Goal: Transaction & Acquisition: Book appointment/travel/reservation

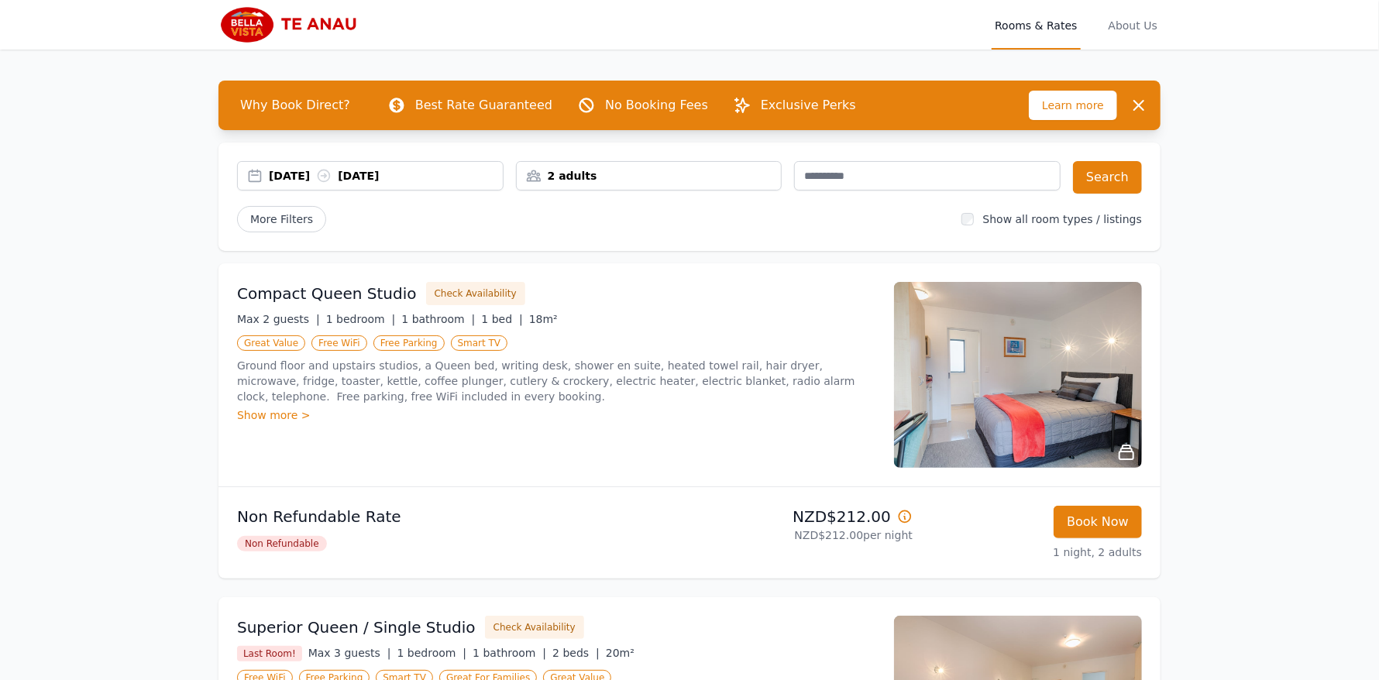
click at [297, 170] on div "[DATE] [DATE]" at bounding box center [386, 175] width 234 height 15
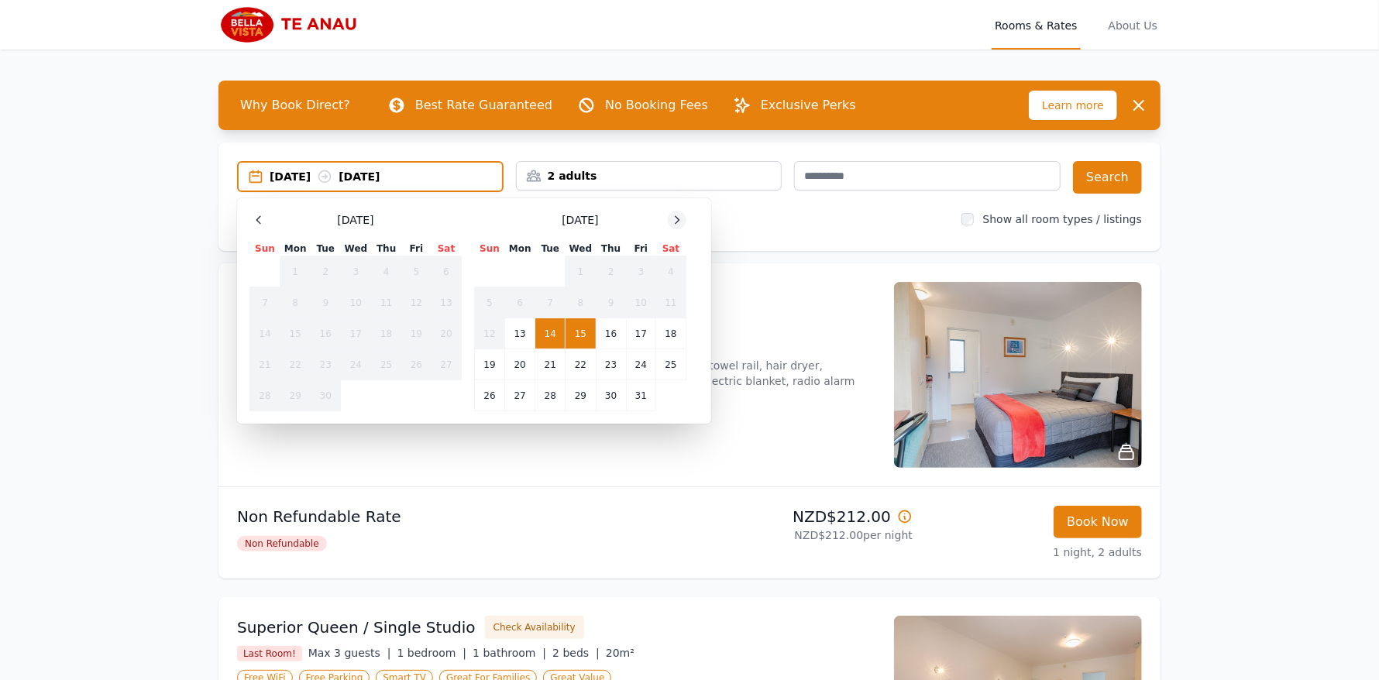
click at [680, 222] on icon at bounding box center [677, 220] width 12 height 12
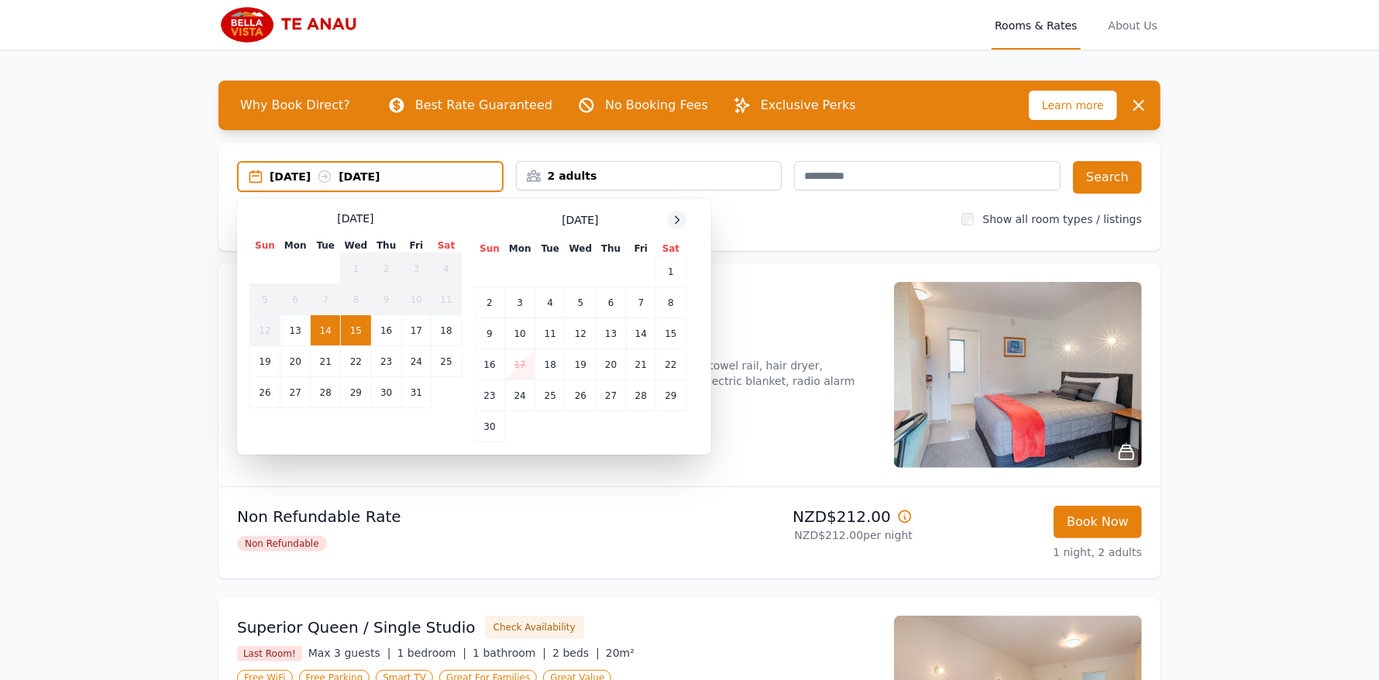
click at [680, 221] on icon at bounding box center [677, 220] width 12 height 12
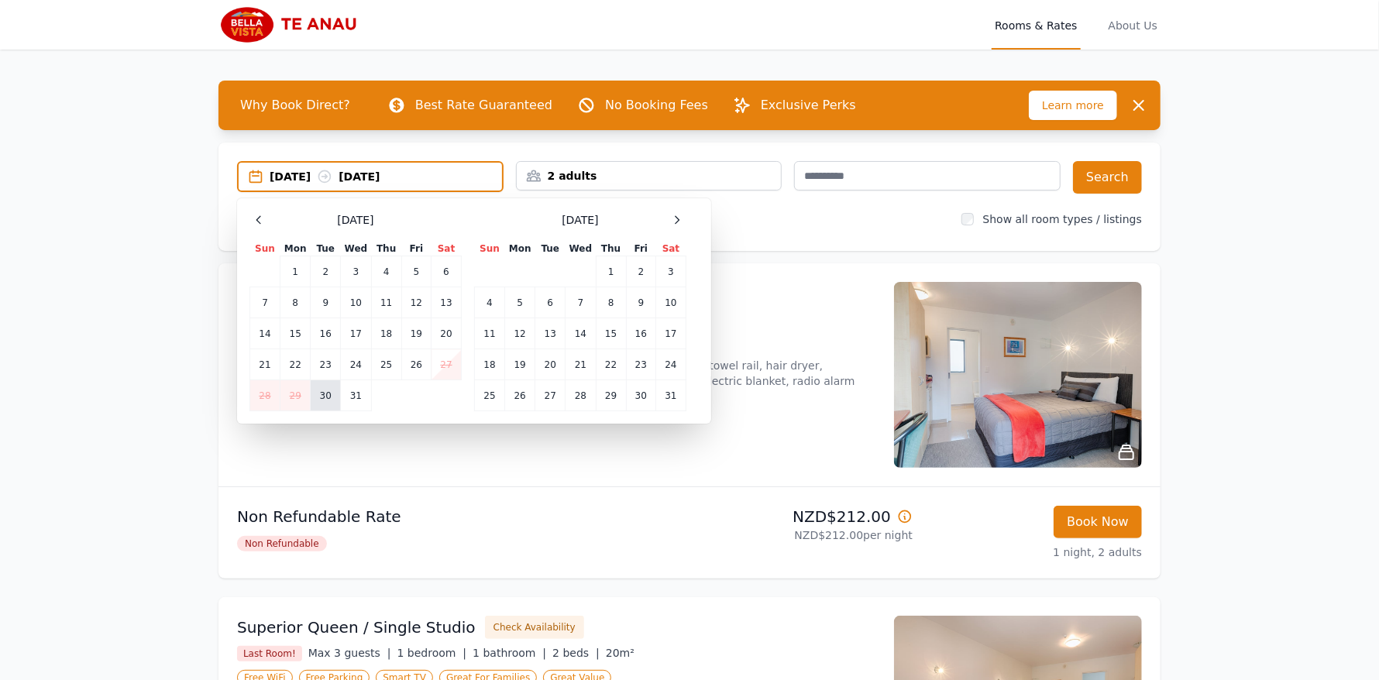
click at [324, 390] on td "30" at bounding box center [326, 395] width 30 height 31
click at [370, 176] on div "[DATE] --" at bounding box center [386, 176] width 232 height 15
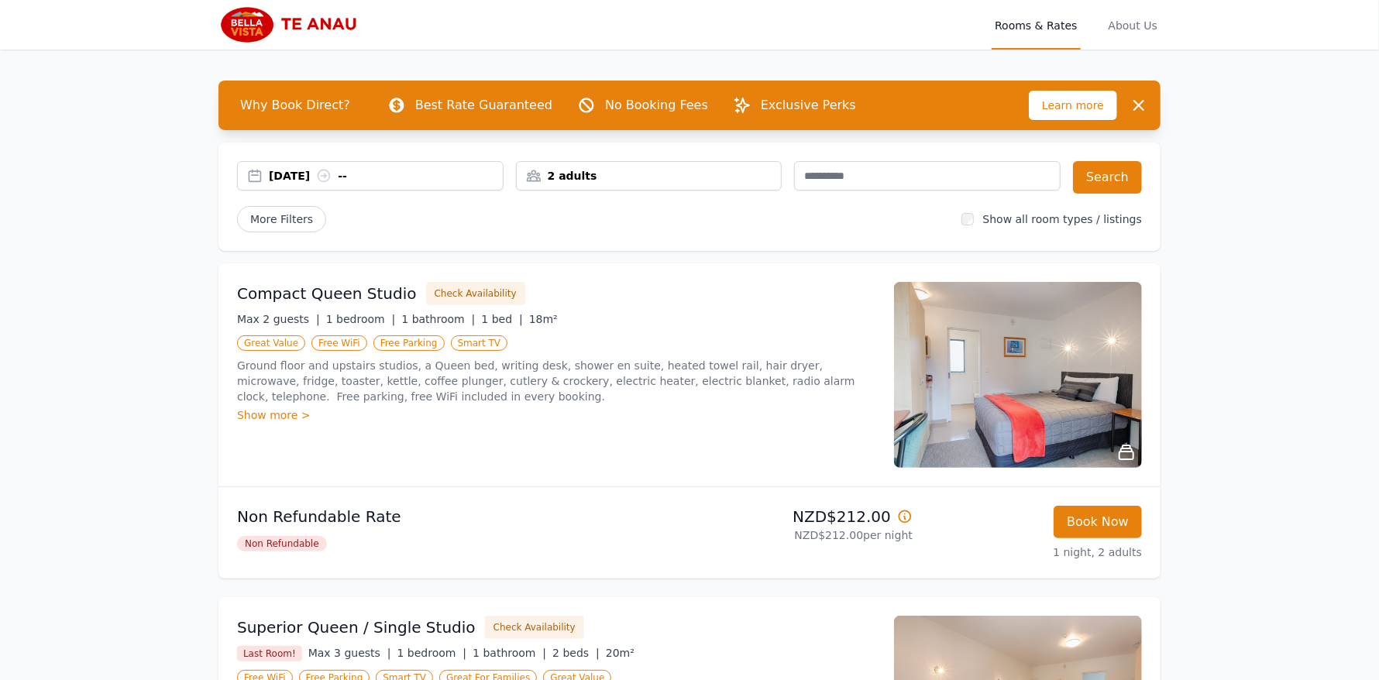
click at [332, 175] on icon at bounding box center [323, 175] width 15 height 15
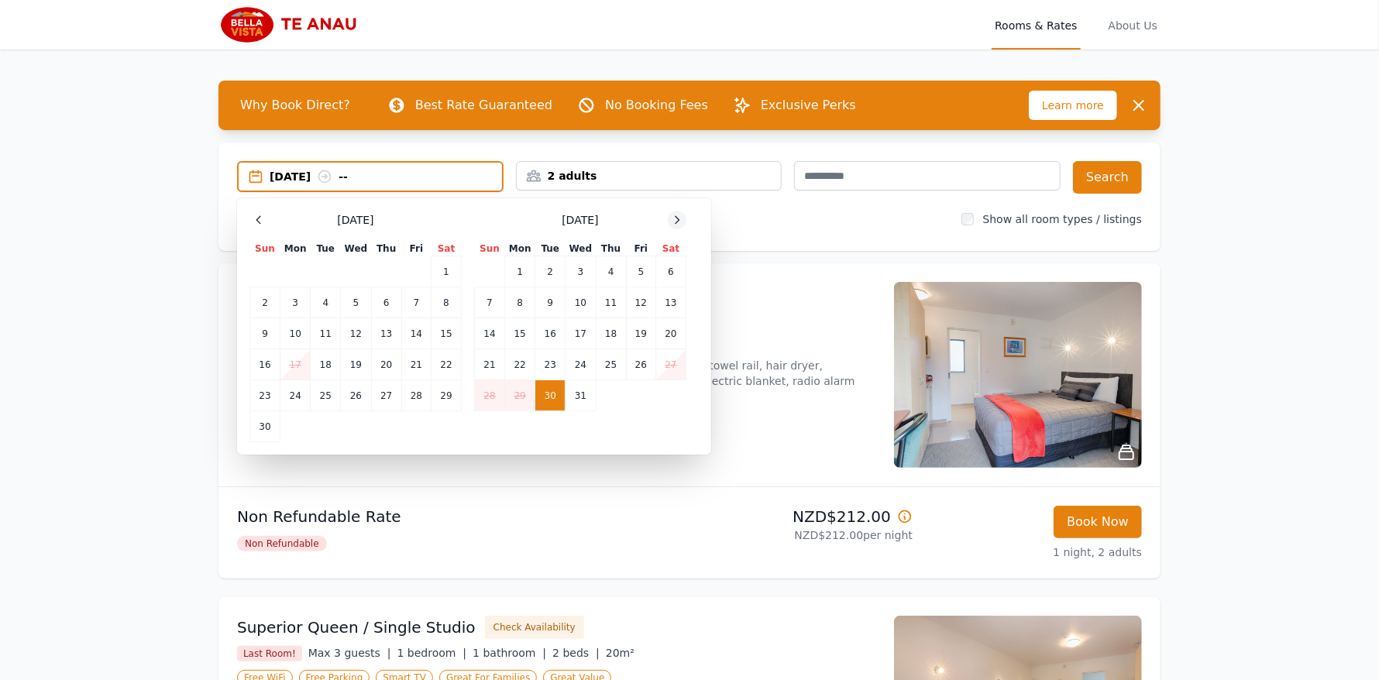
click at [675, 219] on icon at bounding box center [677, 220] width 12 height 12
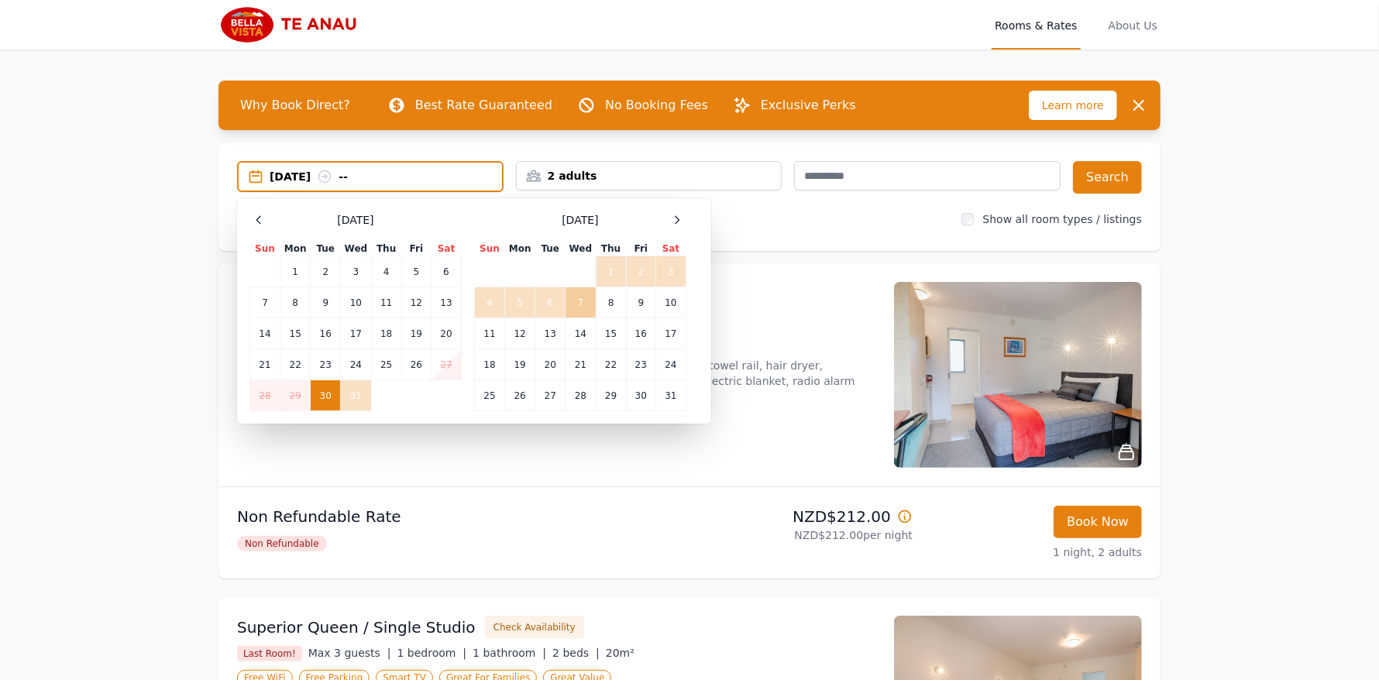
click at [575, 301] on td "7" at bounding box center [581, 302] width 30 height 31
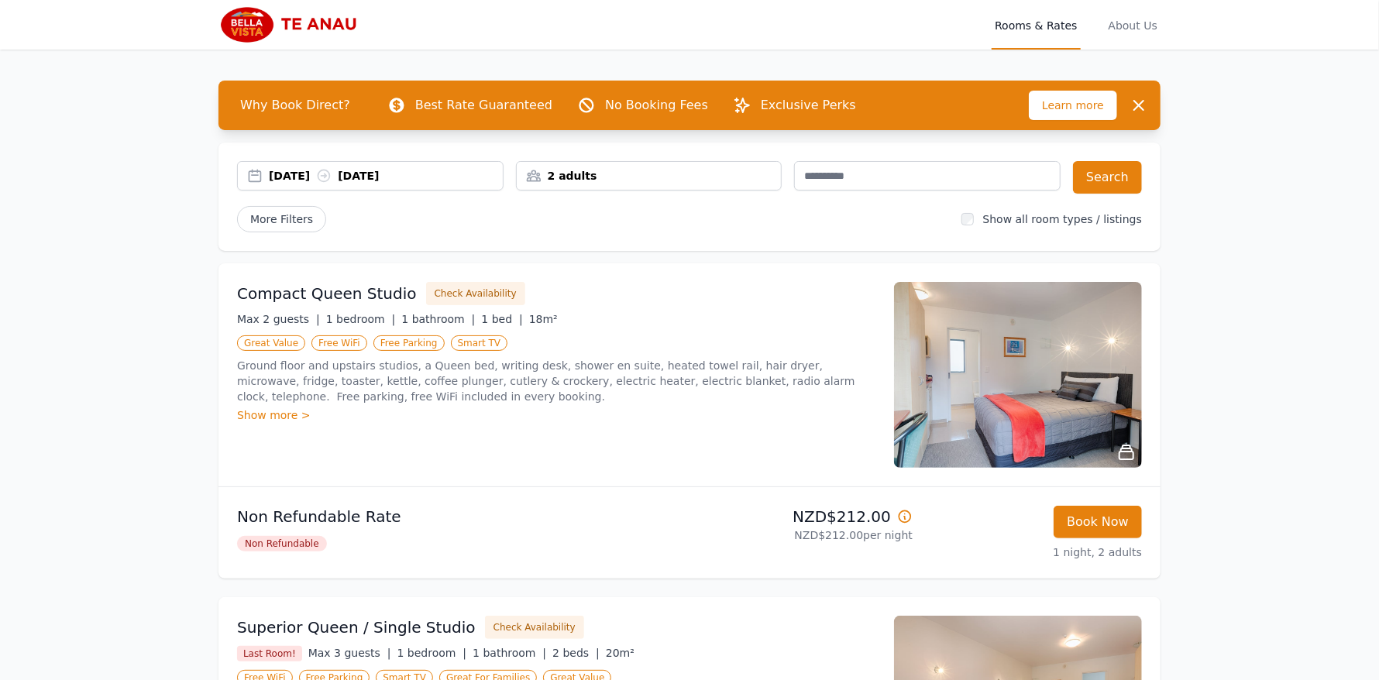
click at [608, 177] on div "2 adults" at bounding box center [649, 175] width 265 height 15
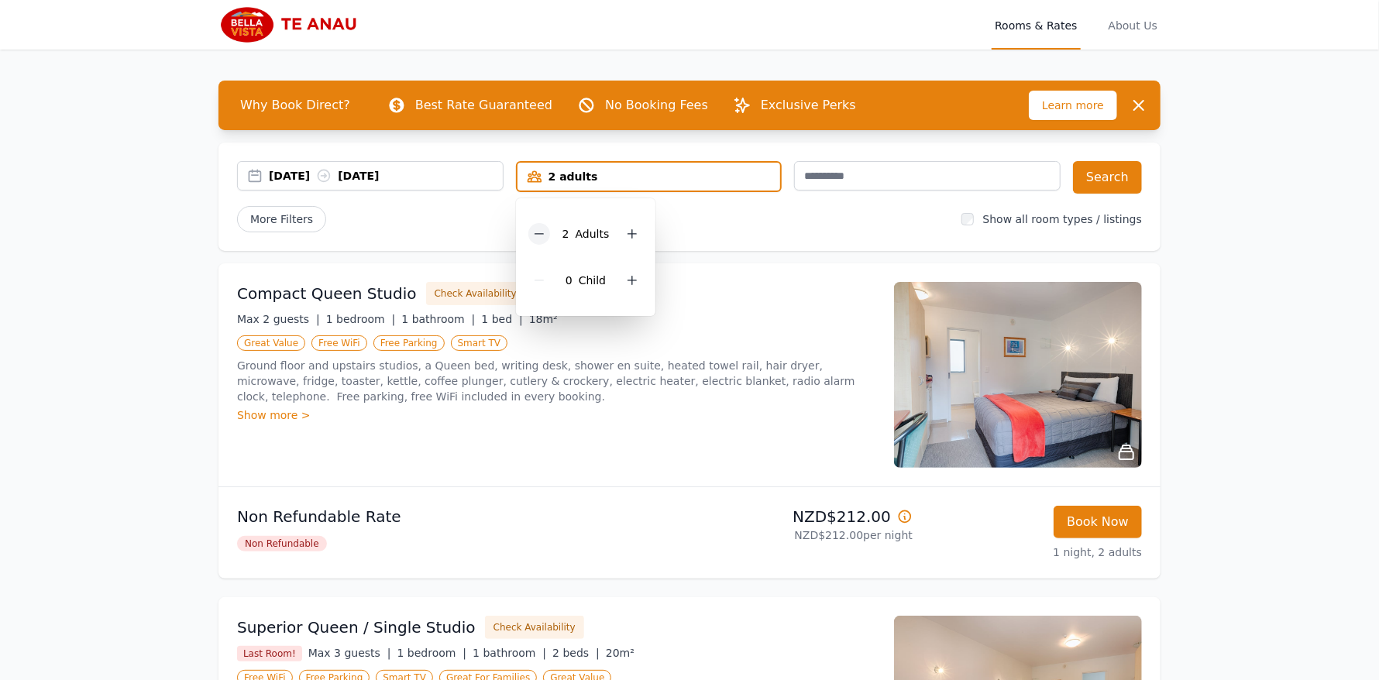
click at [536, 234] on icon at bounding box center [539, 234] width 12 height 12
click at [380, 177] on div "[DATE] [DATE]" at bounding box center [386, 175] width 234 height 15
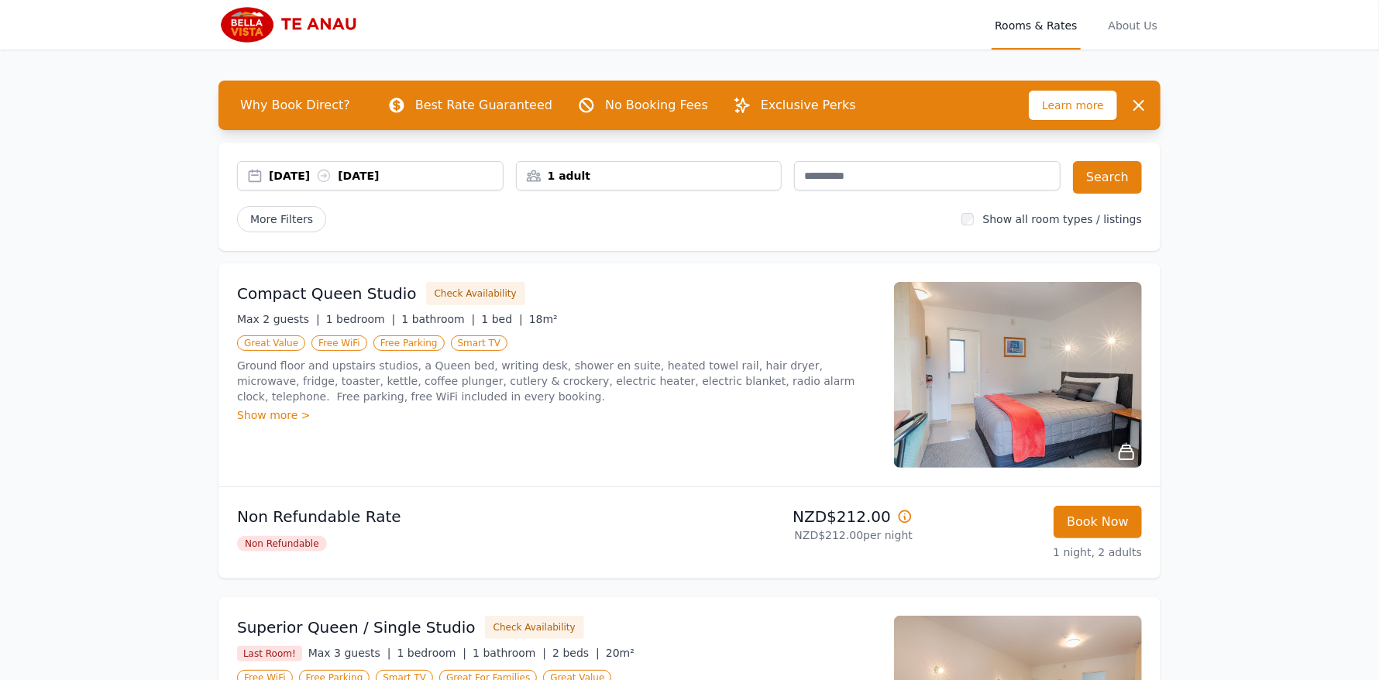
click at [382, 169] on div "[DATE] [DATE]" at bounding box center [386, 175] width 234 height 15
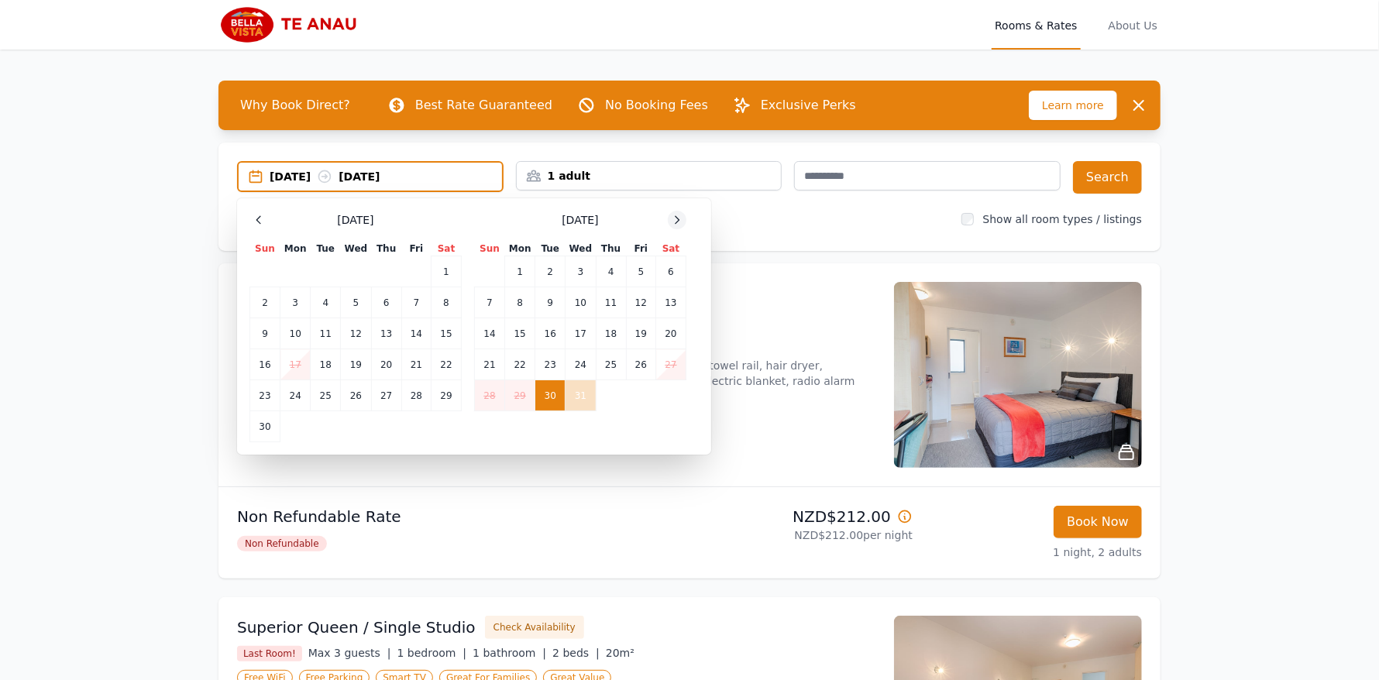
click at [677, 218] on icon at bounding box center [678, 219] width 4 height 7
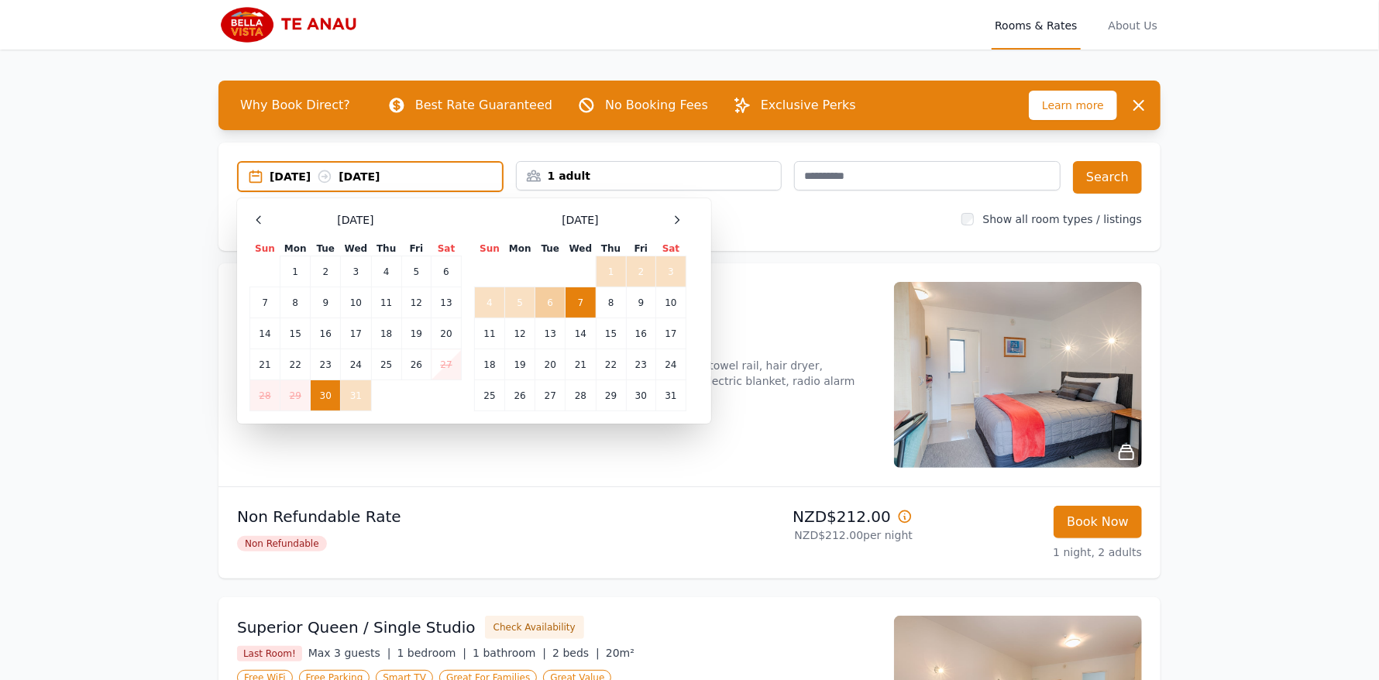
click at [553, 306] on td "6" at bounding box center [550, 302] width 30 height 31
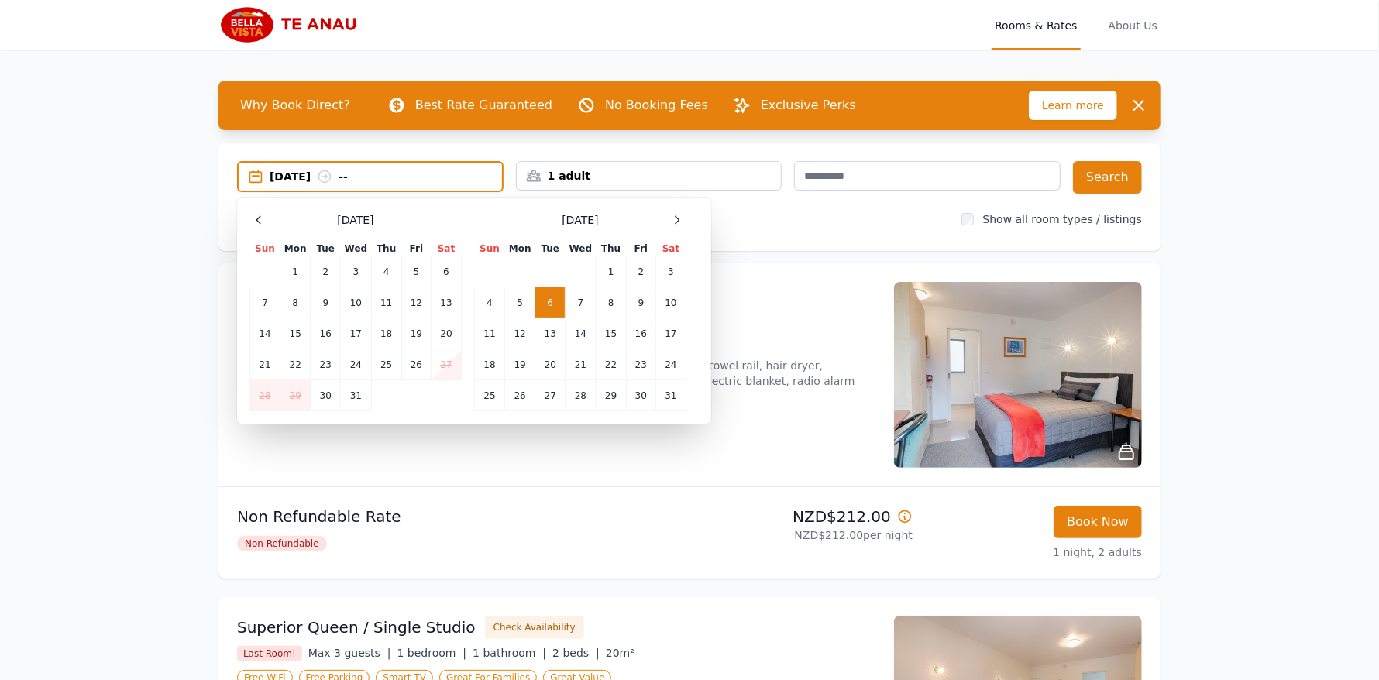
click at [549, 298] on td "6" at bounding box center [550, 302] width 30 height 31
click at [314, 171] on div "[DATE] --" at bounding box center [386, 176] width 232 height 15
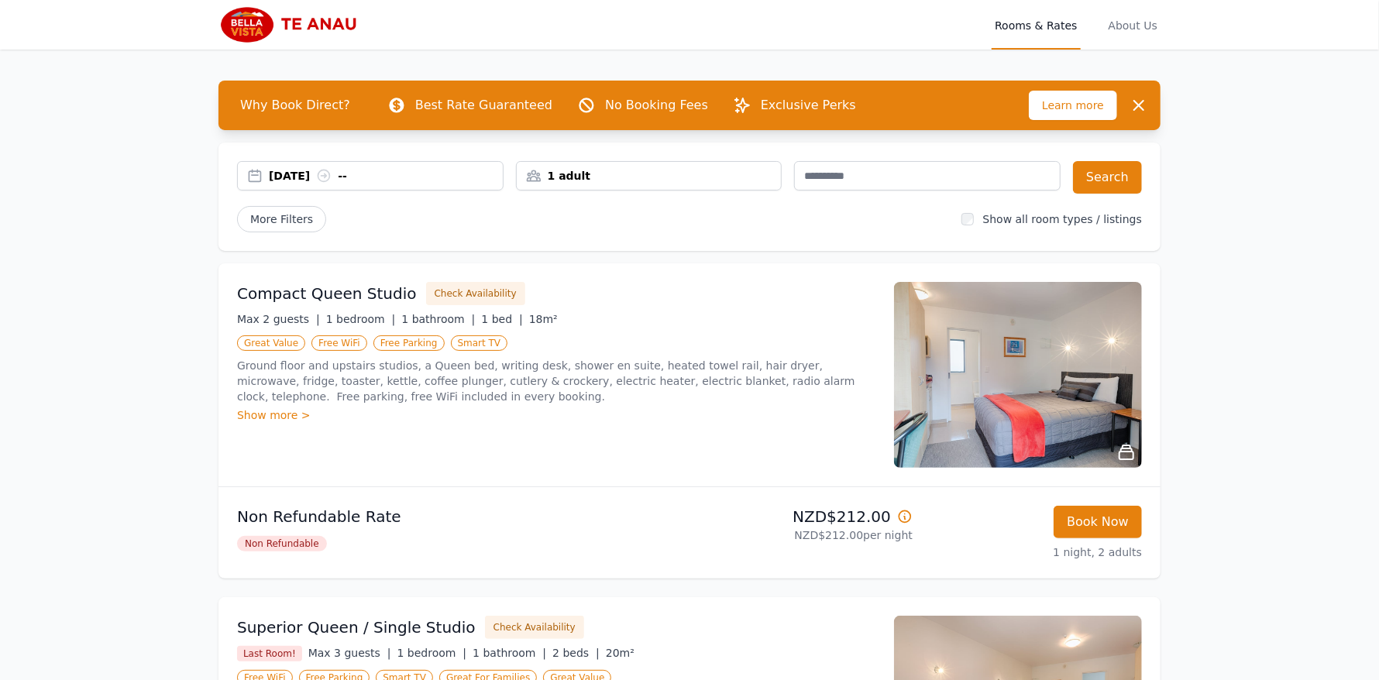
click at [315, 170] on div "[DATE] --" at bounding box center [386, 175] width 234 height 15
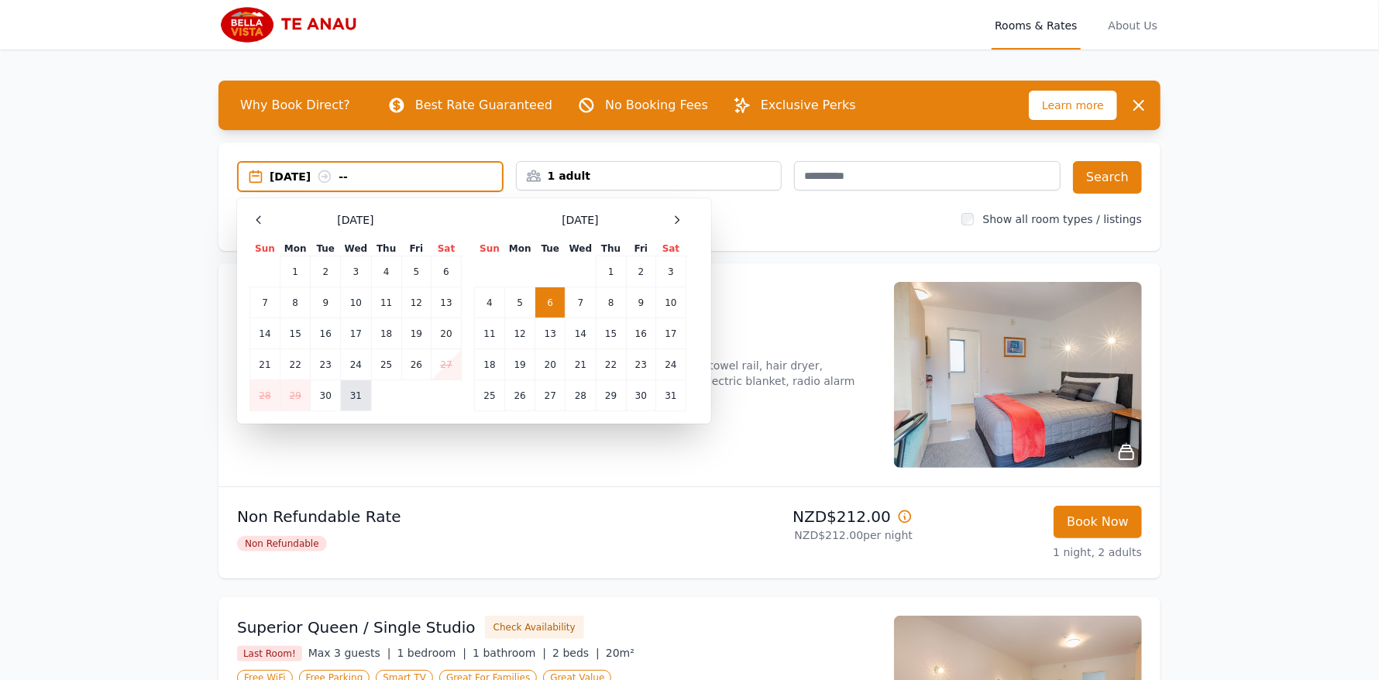
drag, startPoint x: 331, startPoint y: 399, endPoint x: 356, endPoint y: 386, distance: 28.1
click at [331, 398] on td "30" at bounding box center [326, 395] width 30 height 31
click at [553, 305] on td "6" at bounding box center [550, 302] width 30 height 31
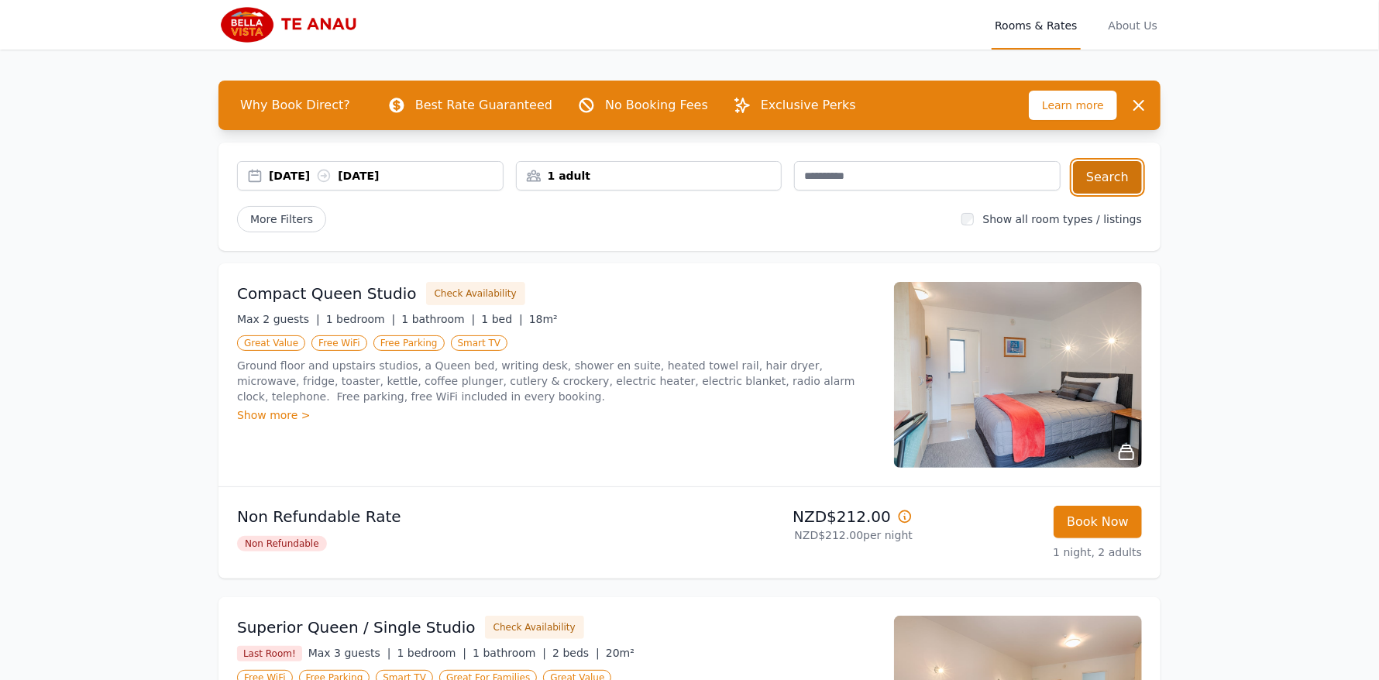
click at [1104, 177] on button "Search" at bounding box center [1107, 177] width 69 height 33
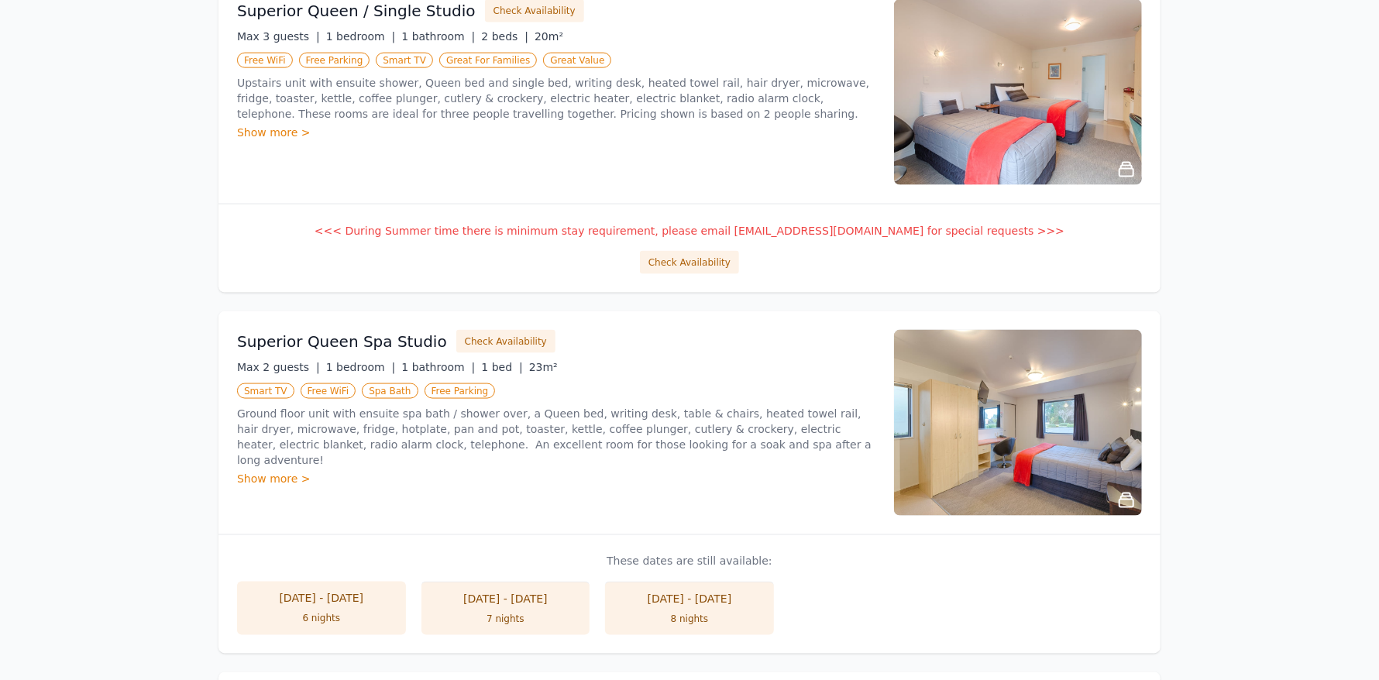
scroll to position [1289, 0]
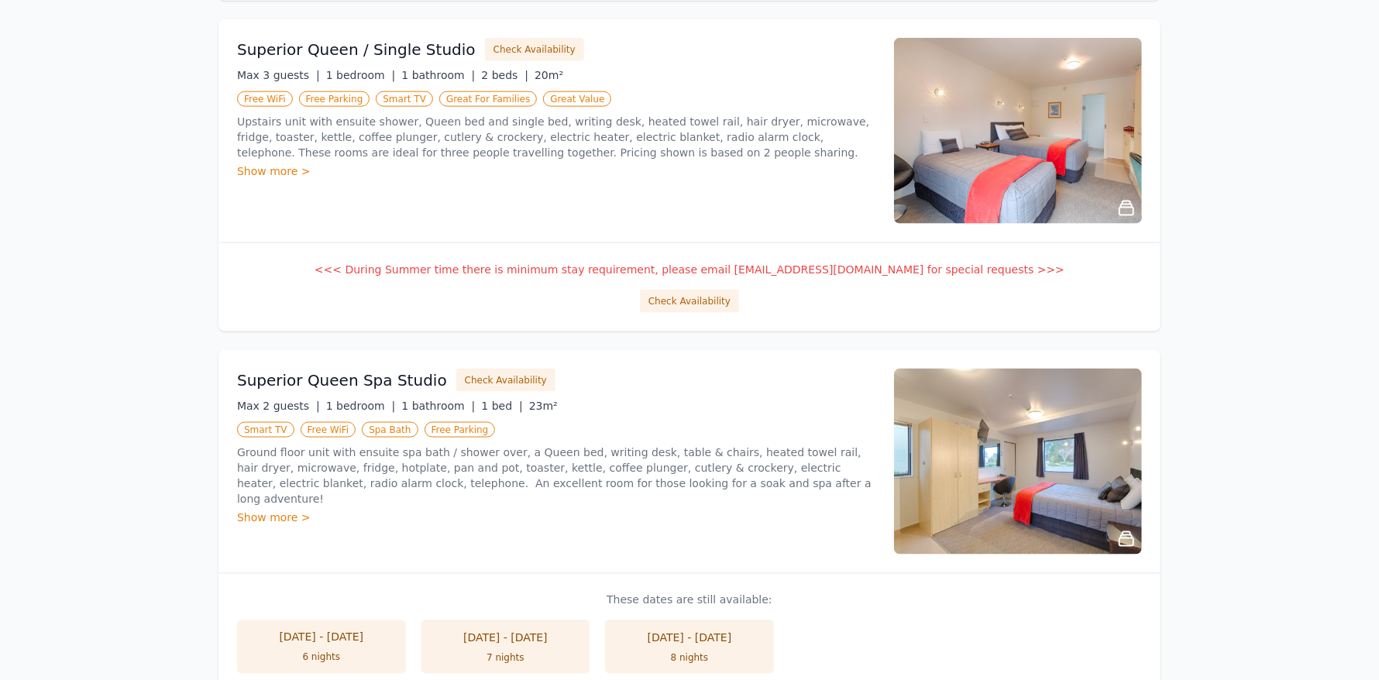
click at [350, 641] on div "[DATE] - [DATE]" at bounding box center [322, 637] width 138 height 15
